Goal: Transaction & Acquisition: Download file/media

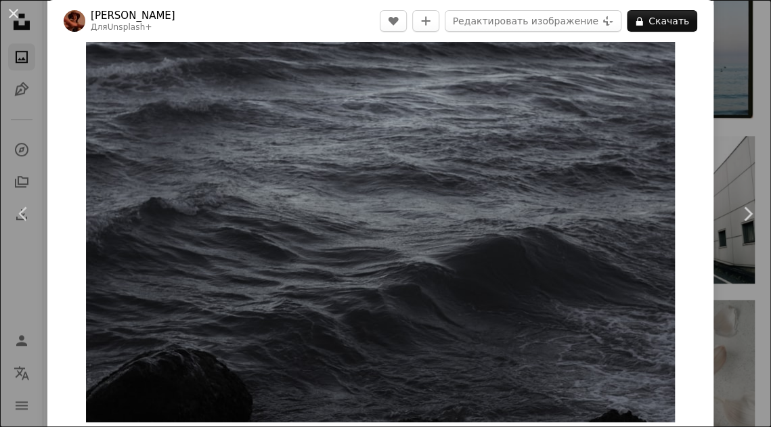
scroll to position [29, 0]
click at [586, 246] on img "Увеличить изображение" at bounding box center [380, 226] width 589 height 393
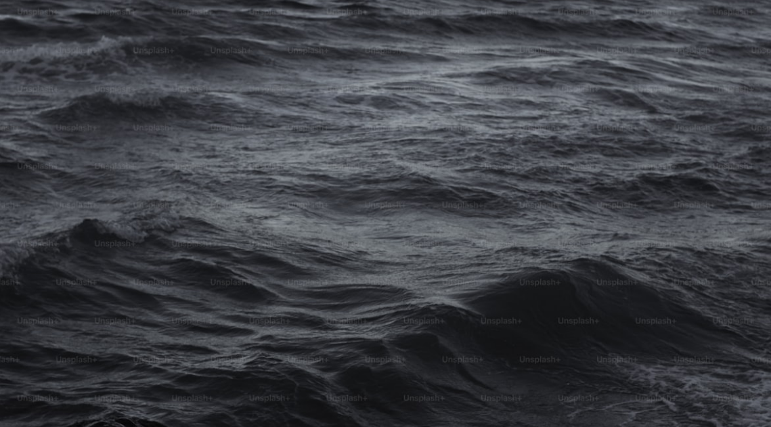
scroll to position [43, 0]
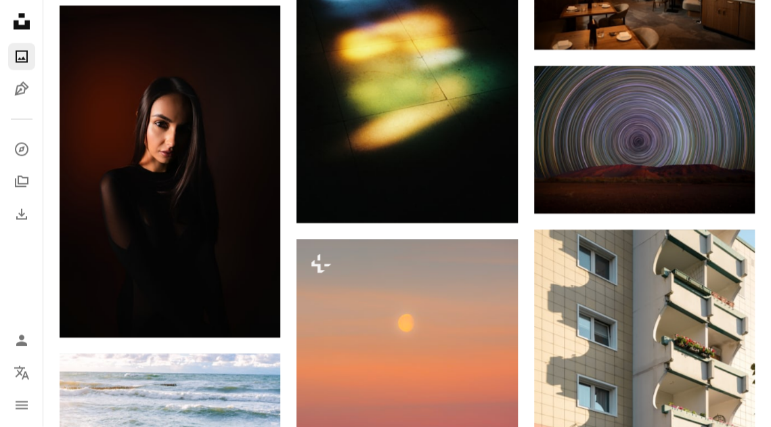
scroll to position [3521, 0]
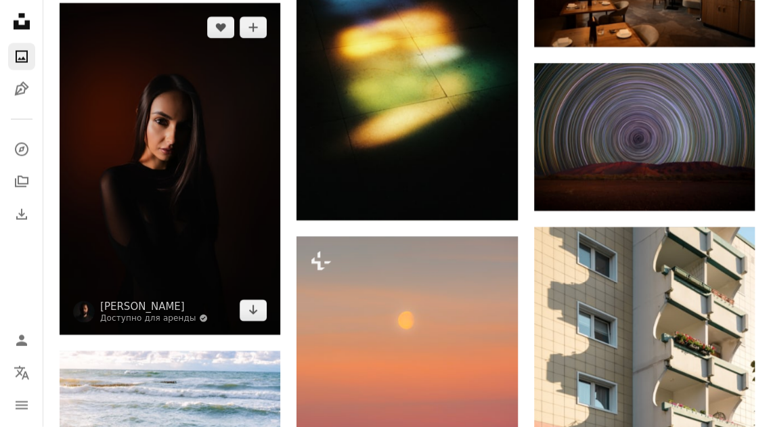
click at [126, 129] on img at bounding box center [170, 168] width 221 height 331
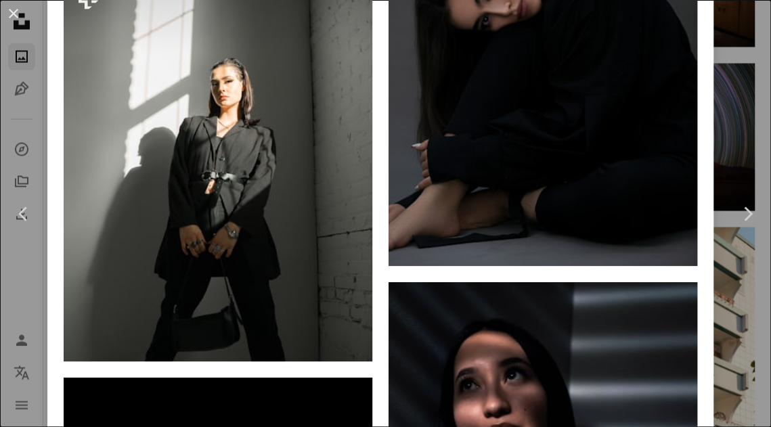
scroll to position [7552, 0]
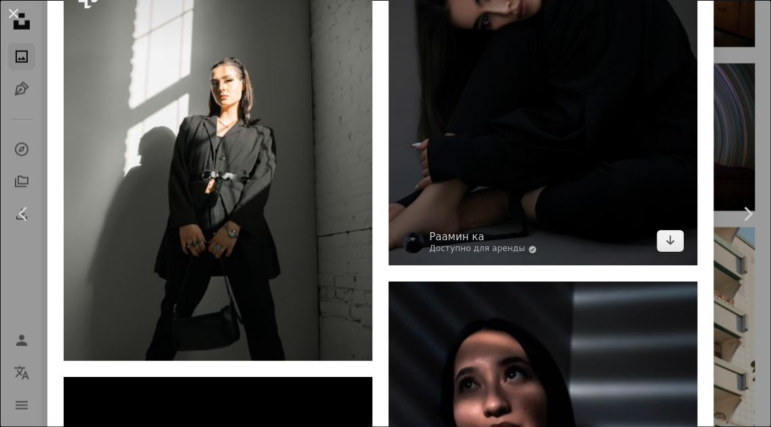
click at [645, 265] on img at bounding box center [543, 72] width 309 height 386
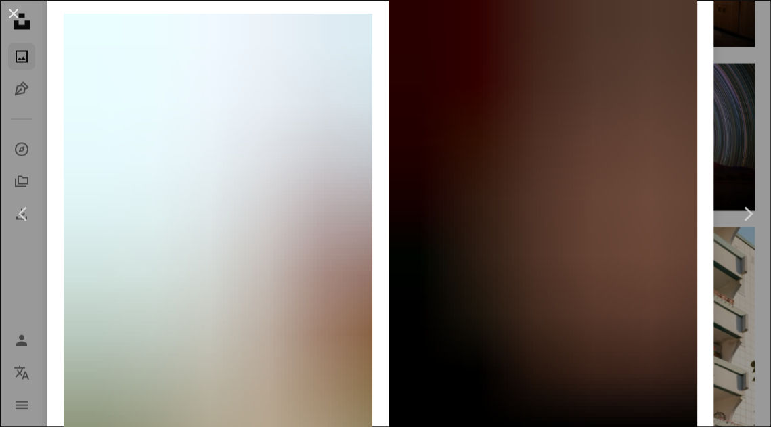
scroll to position [4529, 0]
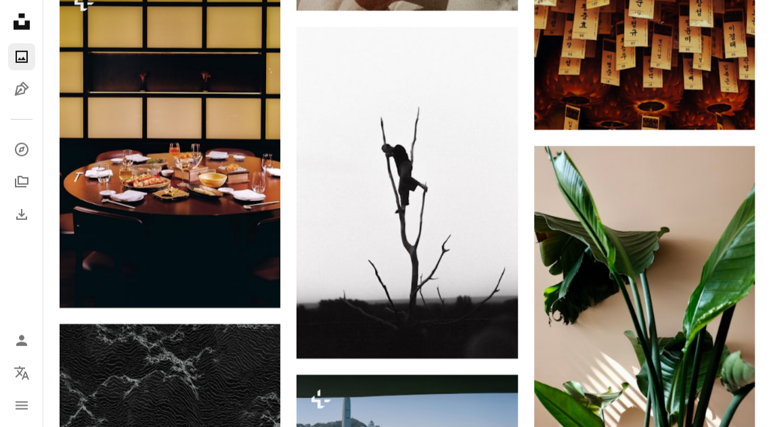
scroll to position [4236, 0]
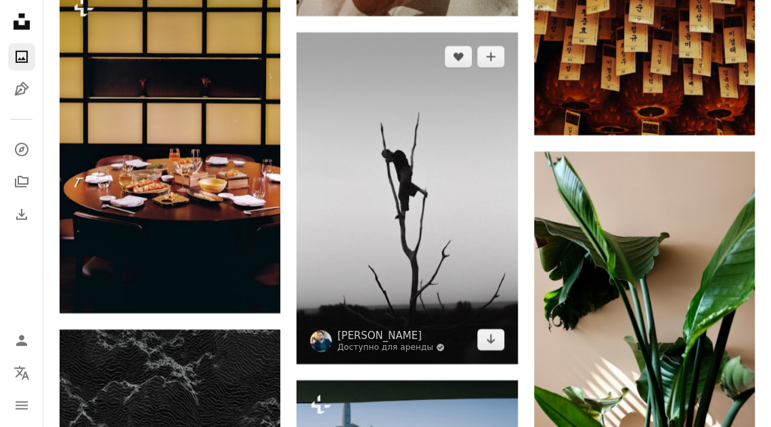
click at [433, 209] on img at bounding box center [407, 198] width 221 height 331
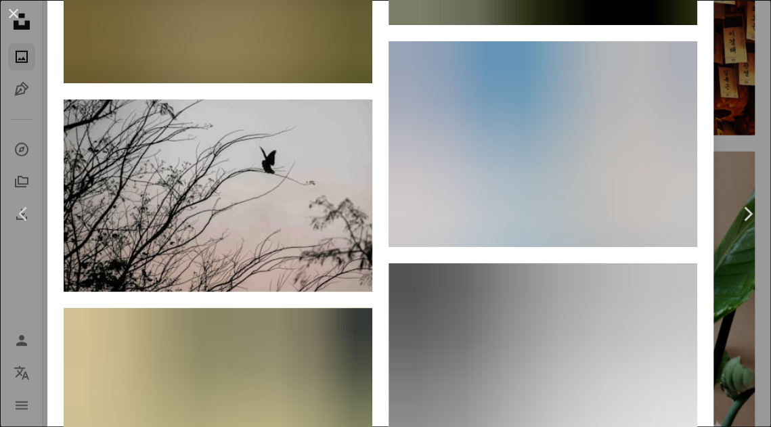
scroll to position [12141, 0]
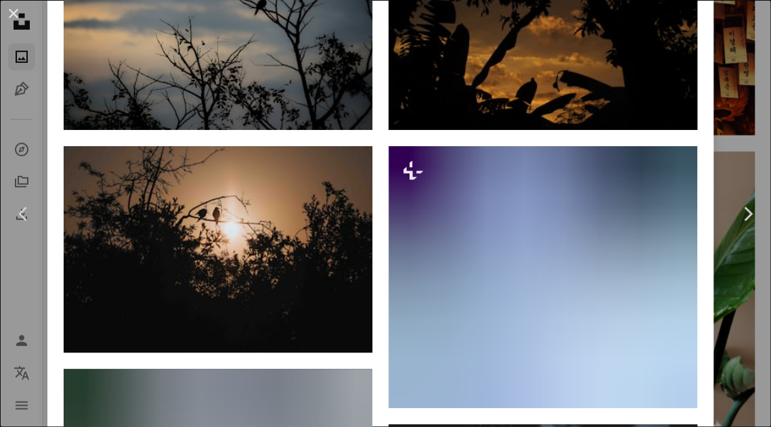
scroll to position [1055, 0]
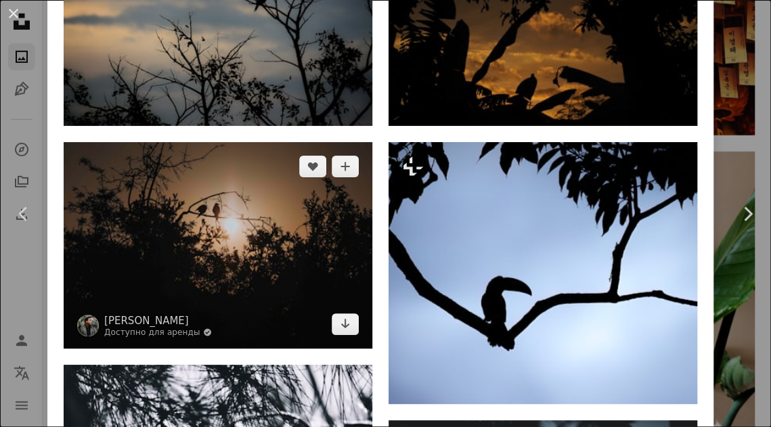
click at [131, 201] on img at bounding box center [218, 245] width 309 height 206
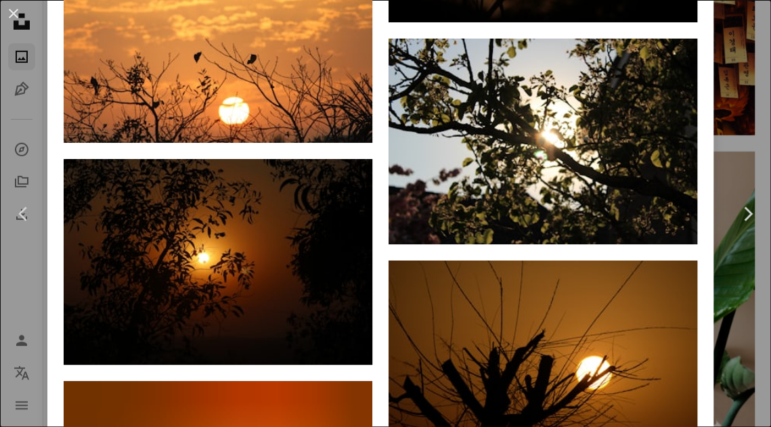
scroll to position [3316, 0]
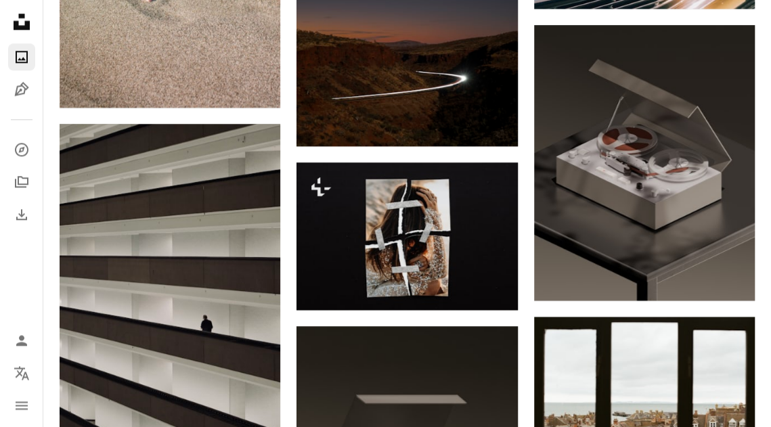
scroll to position [5411, 0]
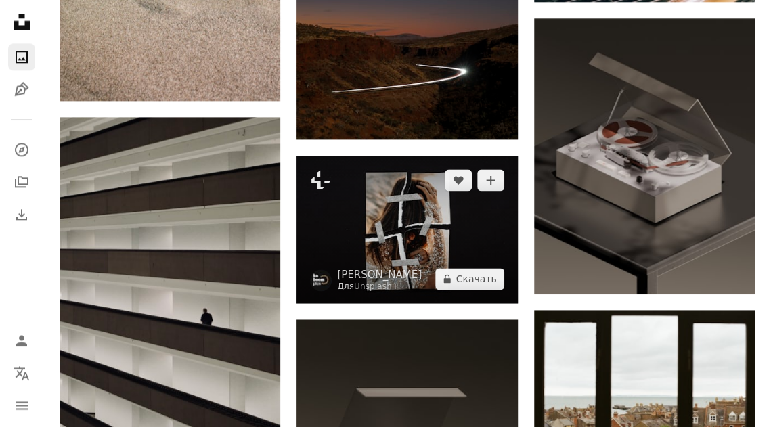
click at [429, 233] on img at bounding box center [407, 230] width 221 height 148
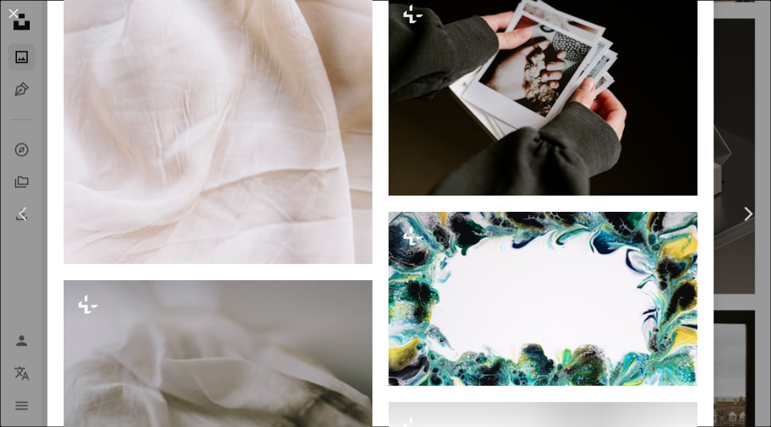
scroll to position [5931, 0]
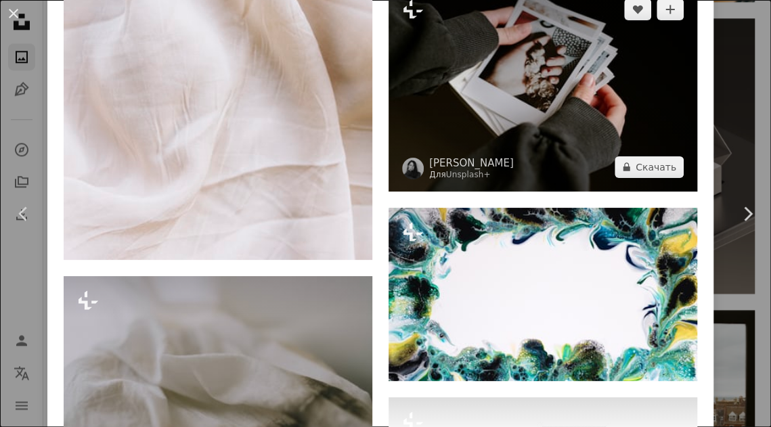
click at [628, 184] on img at bounding box center [543, 88] width 309 height 206
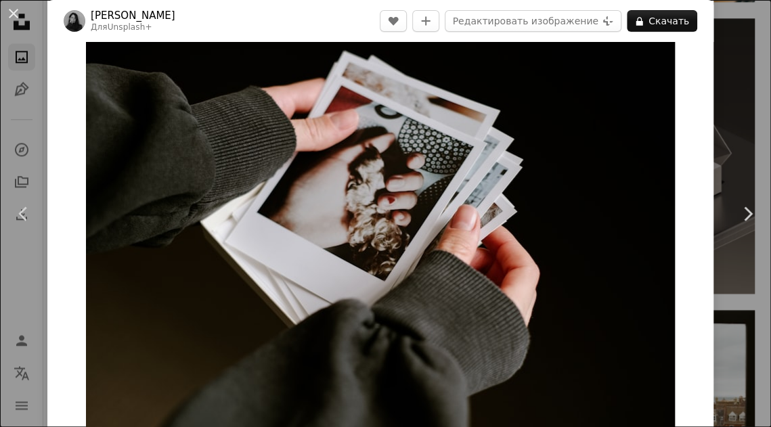
scroll to position [25, 0]
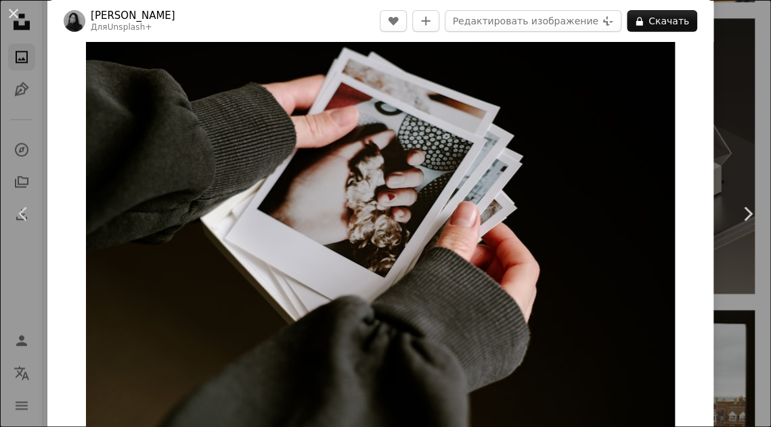
click at [668, 66] on img "Увеличить изображение" at bounding box center [380, 231] width 589 height 393
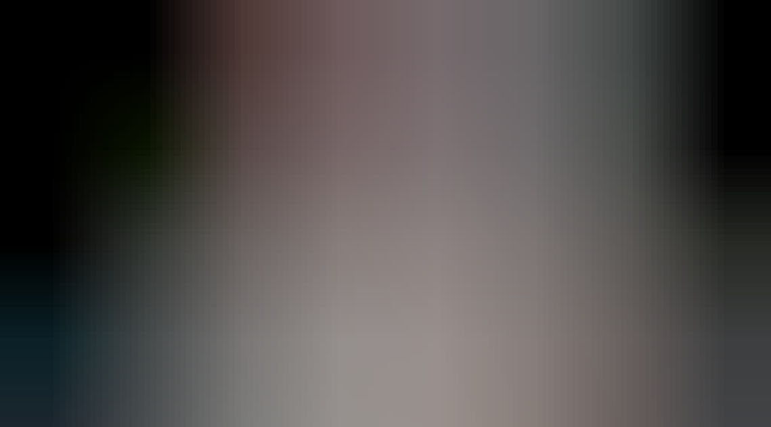
scroll to position [43, 0]
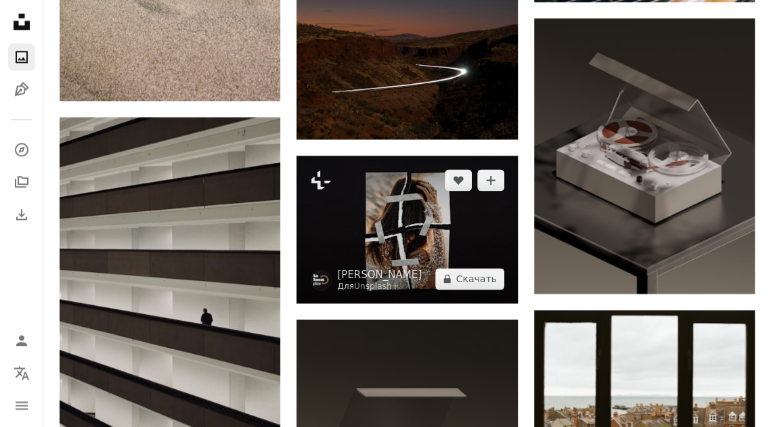
click at [425, 233] on img at bounding box center [407, 230] width 221 height 148
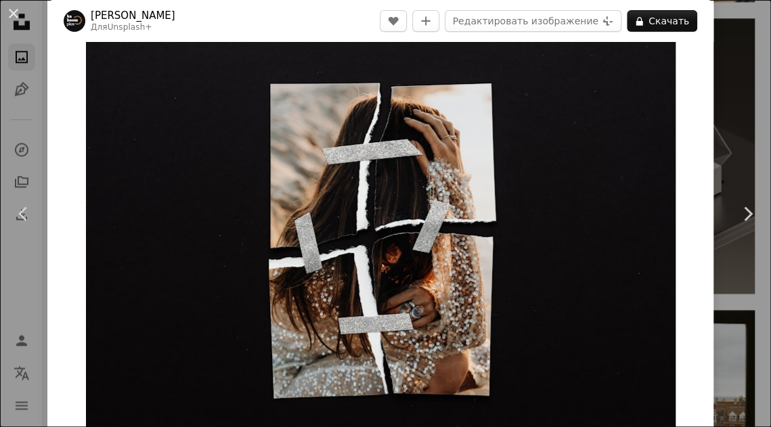
scroll to position [20, 0]
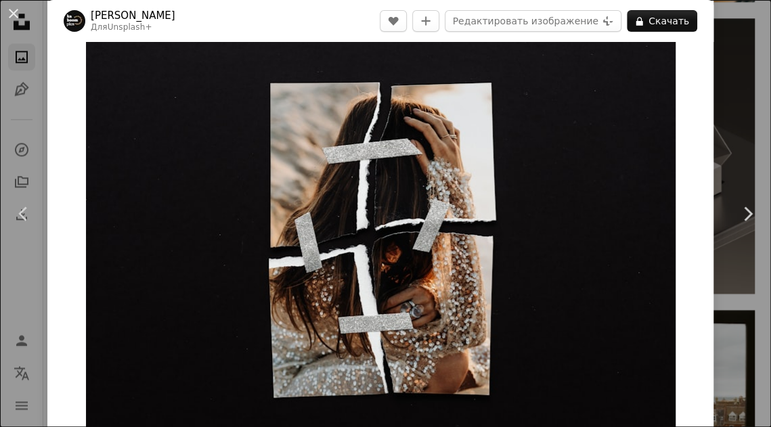
click at [676, 295] on img "Увеличить изображение" at bounding box center [381, 235] width 590 height 393
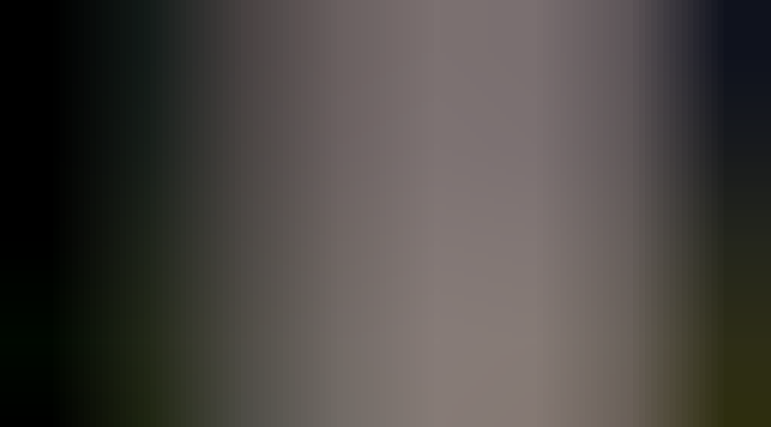
scroll to position [43, 0]
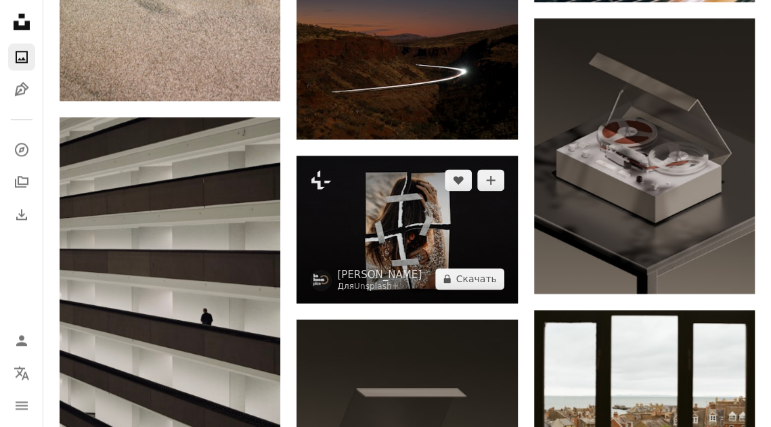
click at [444, 238] on img at bounding box center [407, 230] width 221 height 148
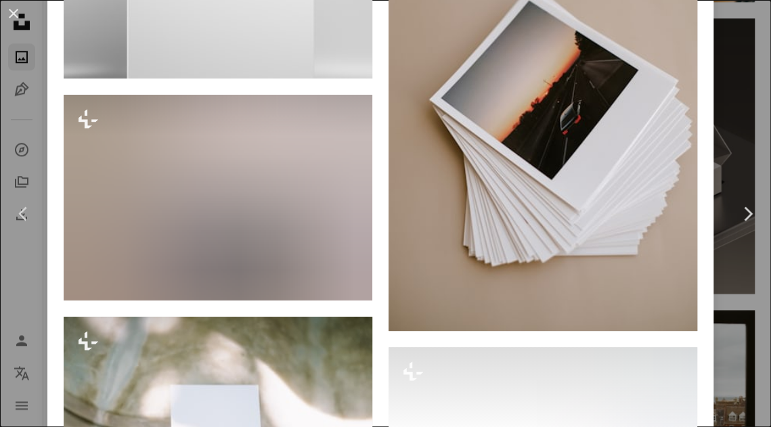
scroll to position [1553, 0]
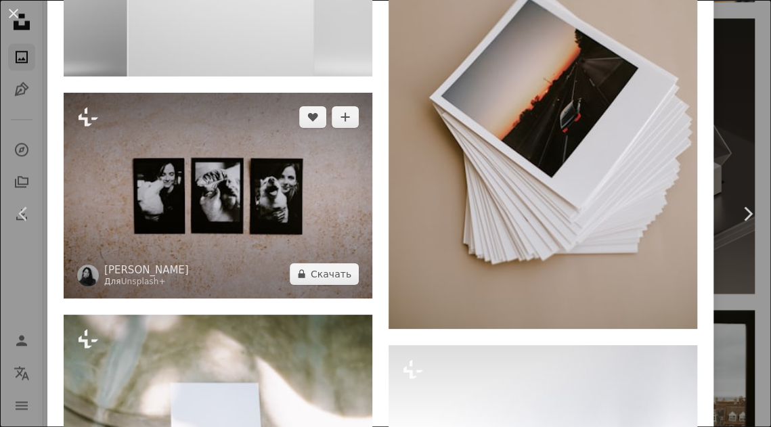
click at [259, 233] on img at bounding box center [218, 196] width 309 height 206
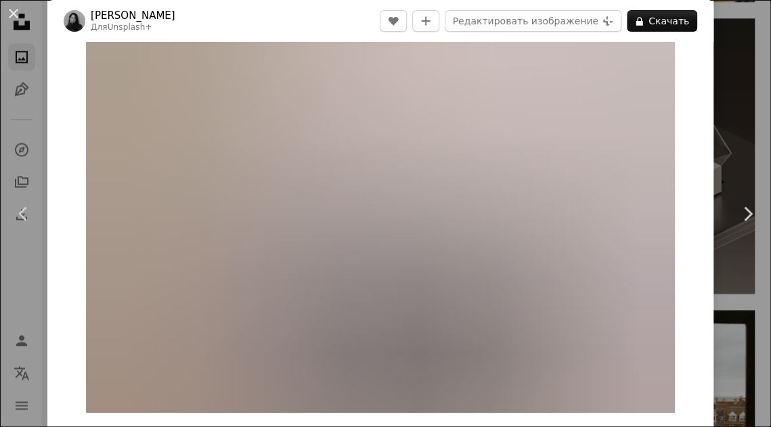
scroll to position [38, 0]
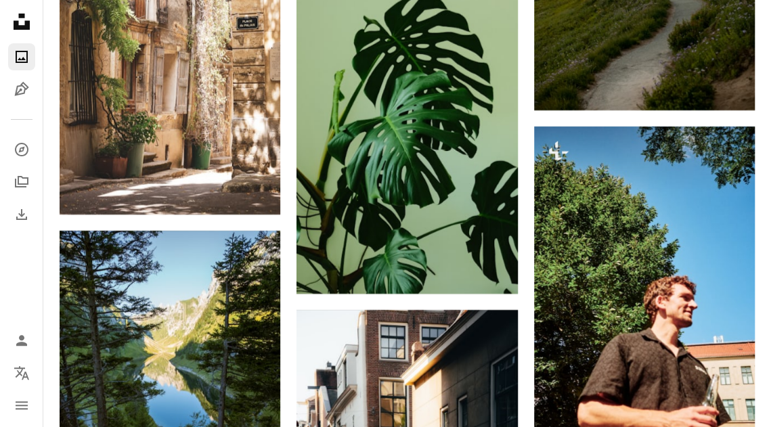
scroll to position [16126, 0]
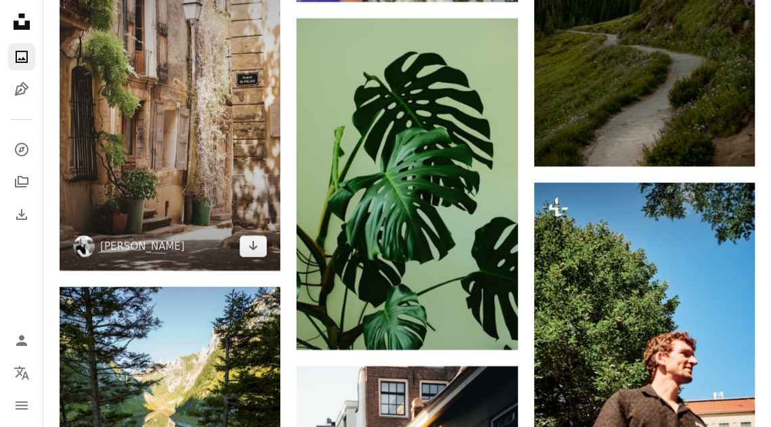
click at [163, 135] on img at bounding box center [170, 104] width 221 height 331
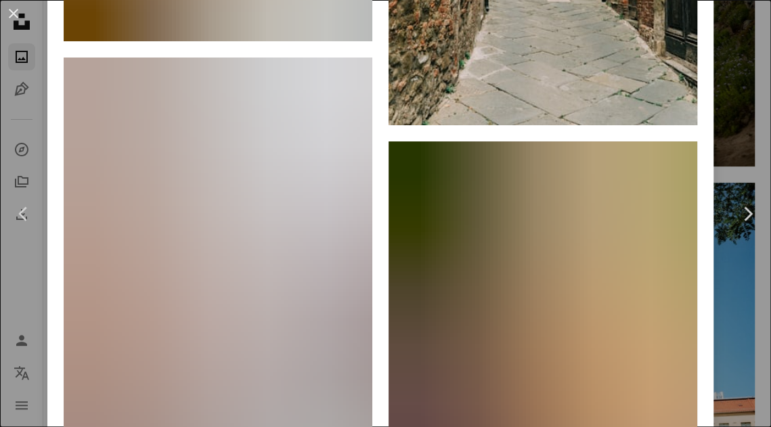
scroll to position [24849, 0]
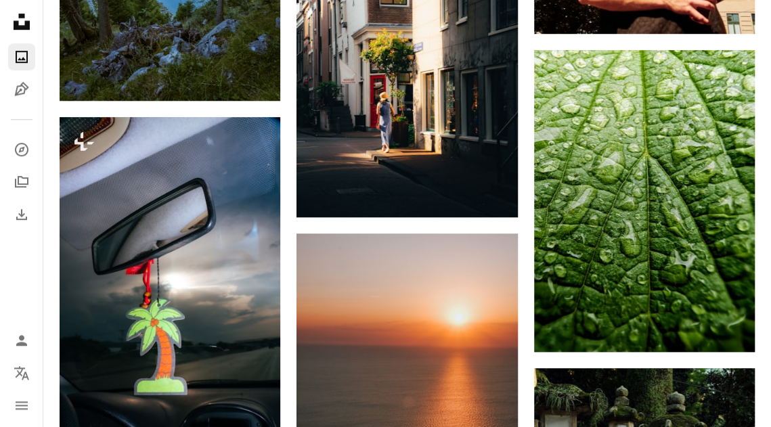
scroll to position [16590, 0]
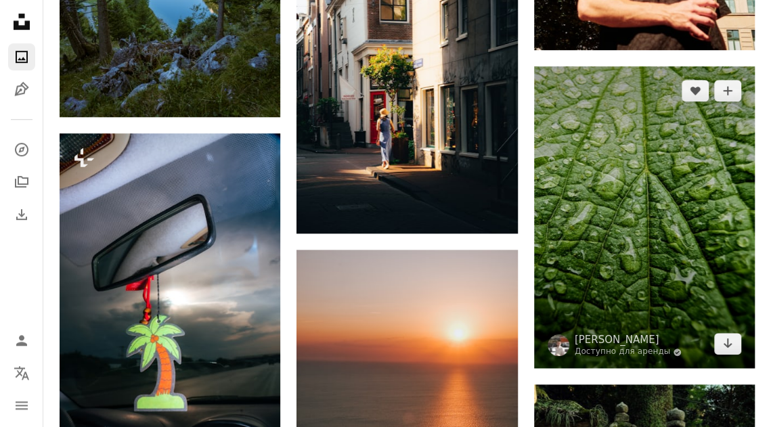
click at [679, 233] on img at bounding box center [644, 217] width 221 height 302
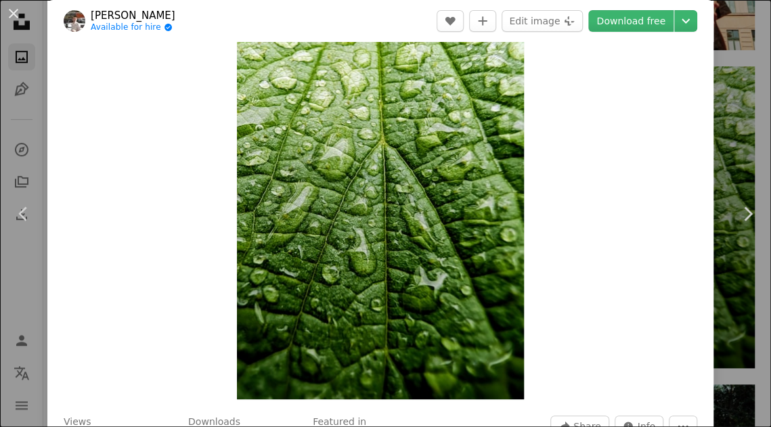
scroll to position [49, 0]
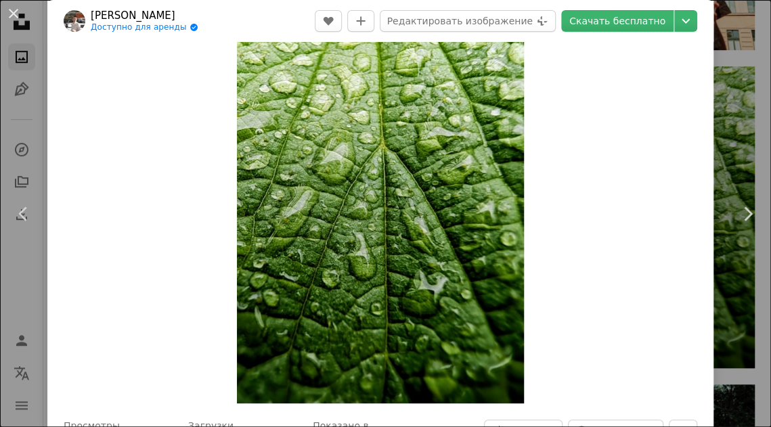
click at [400, 219] on img "Увеличить изображение" at bounding box center [380, 207] width 287 height 393
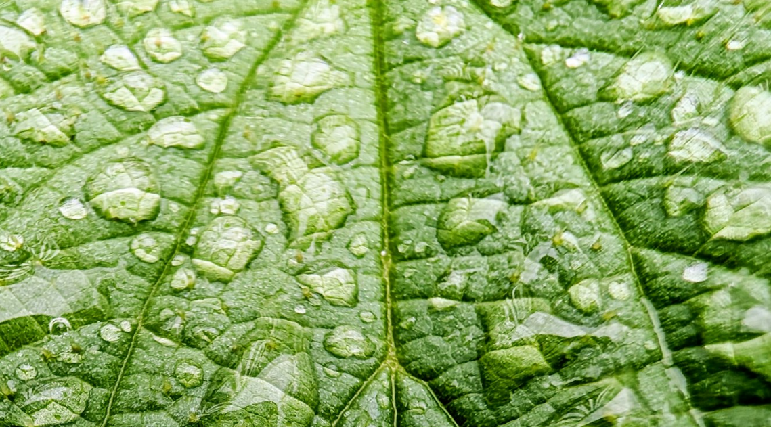
scroll to position [314, 0]
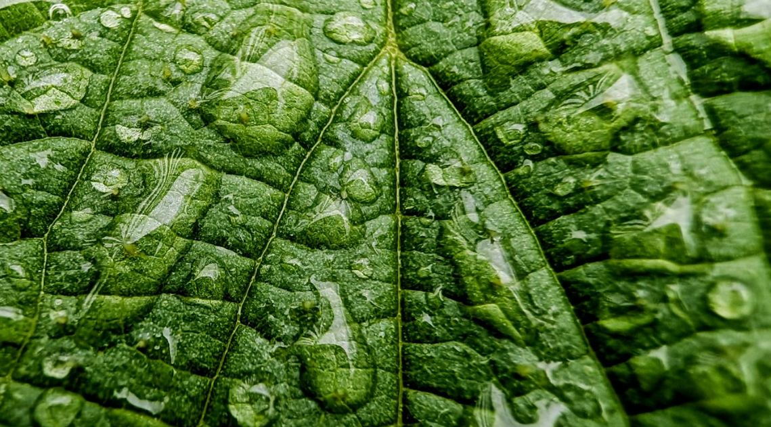
click at [428, 204] on img "Zoom out on this image" at bounding box center [385, 214] width 773 height 1058
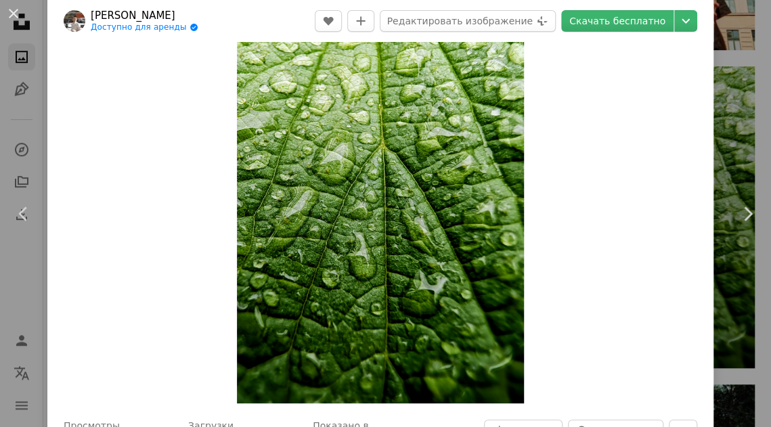
click at [427, 205] on img "Zoom in on this image" at bounding box center [380, 207] width 287 height 393
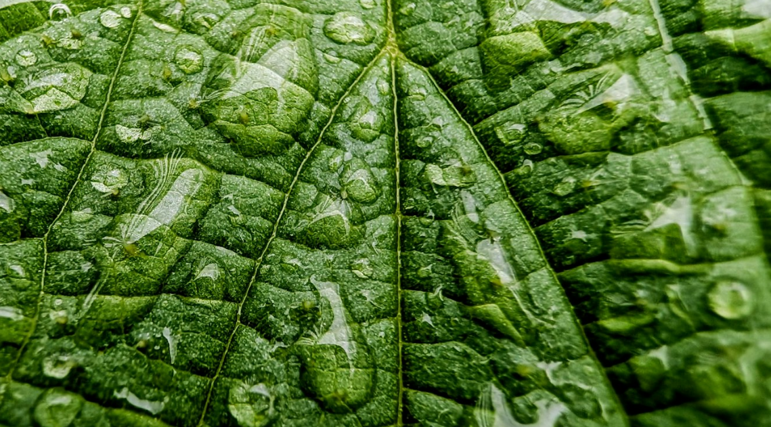
click at [430, 204] on img "Zoom out on this image" at bounding box center [385, 214] width 773 height 1058
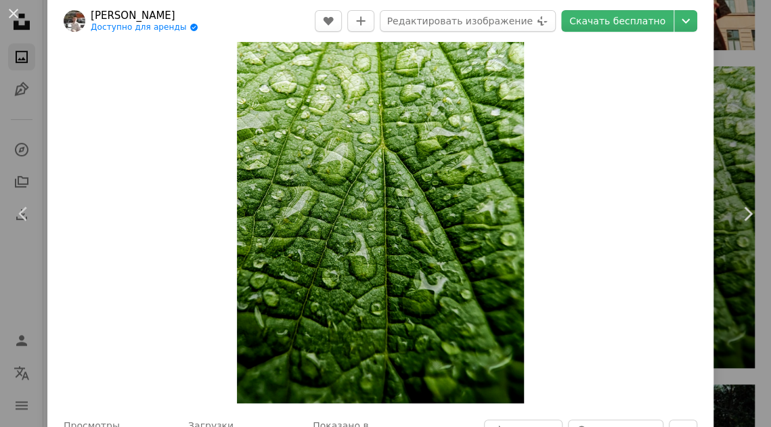
click at [697, 21] on icon "Chevron down" at bounding box center [686, 21] width 22 height 16
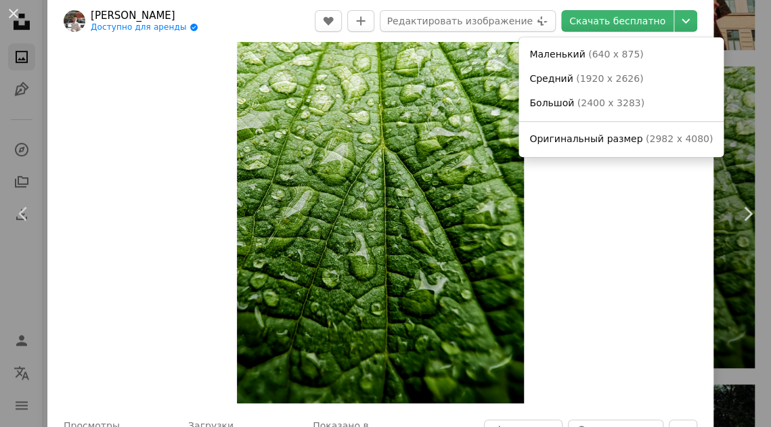
click at [587, 101] on font "2400 x 3283" at bounding box center [611, 103] width 60 height 11
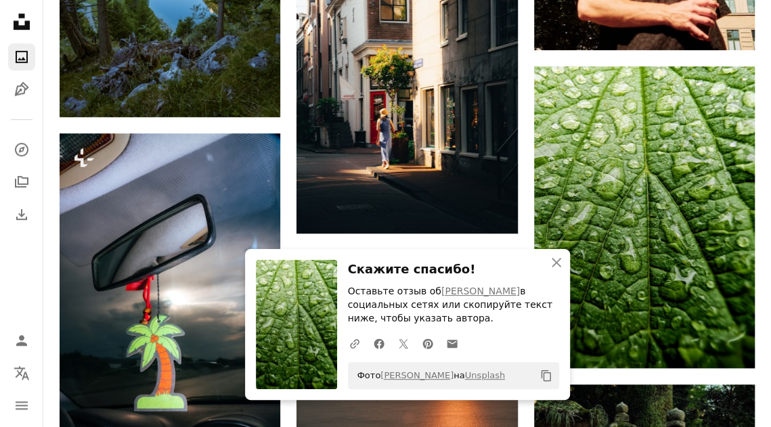
click at [549, 381] on icon "Копировать в буфер обмена" at bounding box center [545, 376] width 9 height 12
